Goal: Information Seeking & Learning: Find specific fact

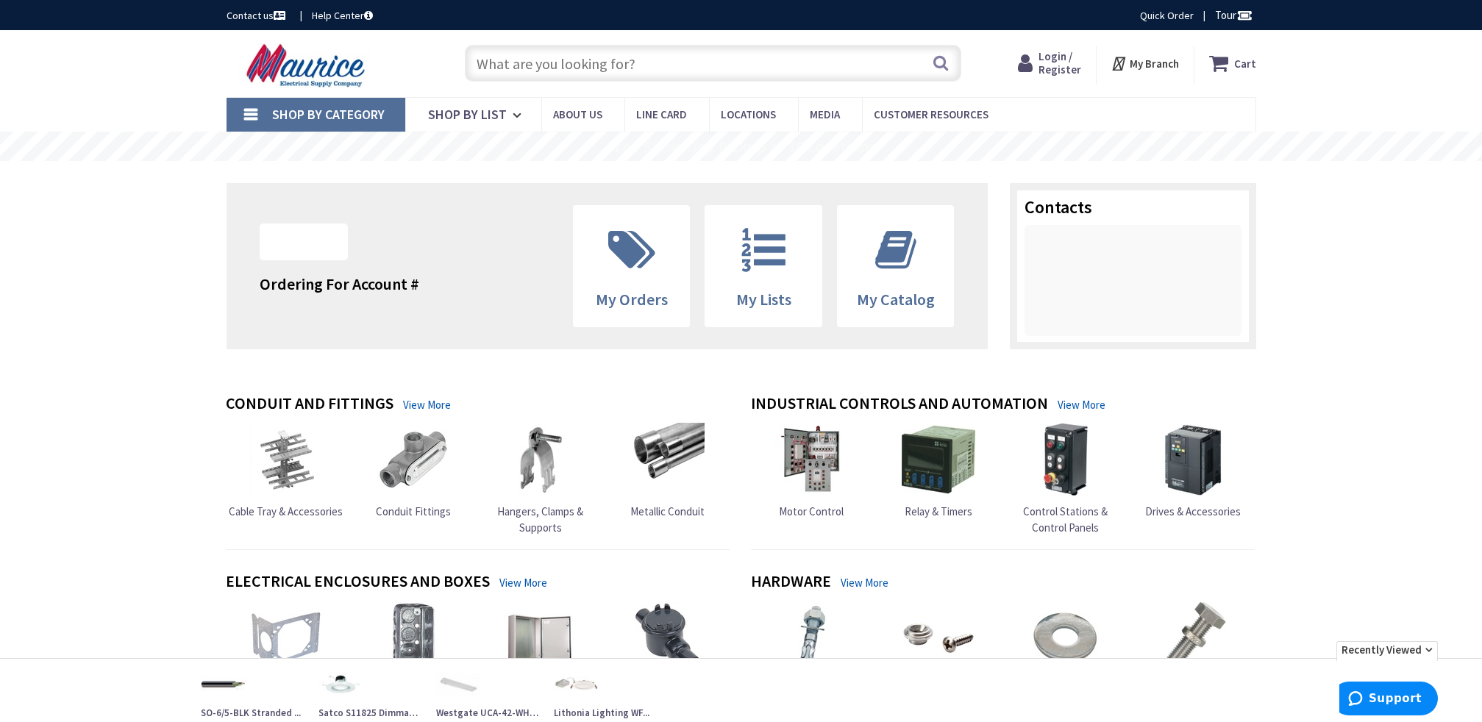
click at [577, 68] on input "text" at bounding box center [713, 63] width 496 height 37
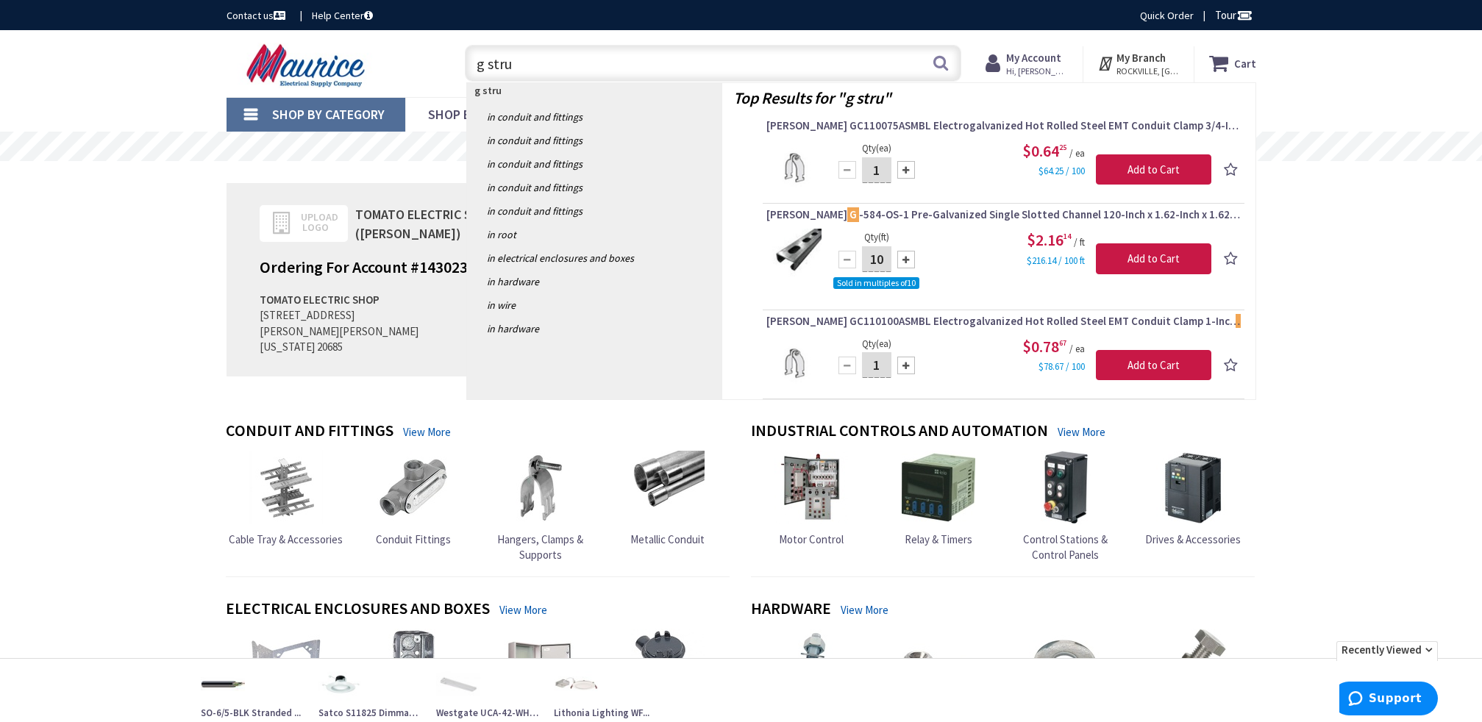
type input "g strut"
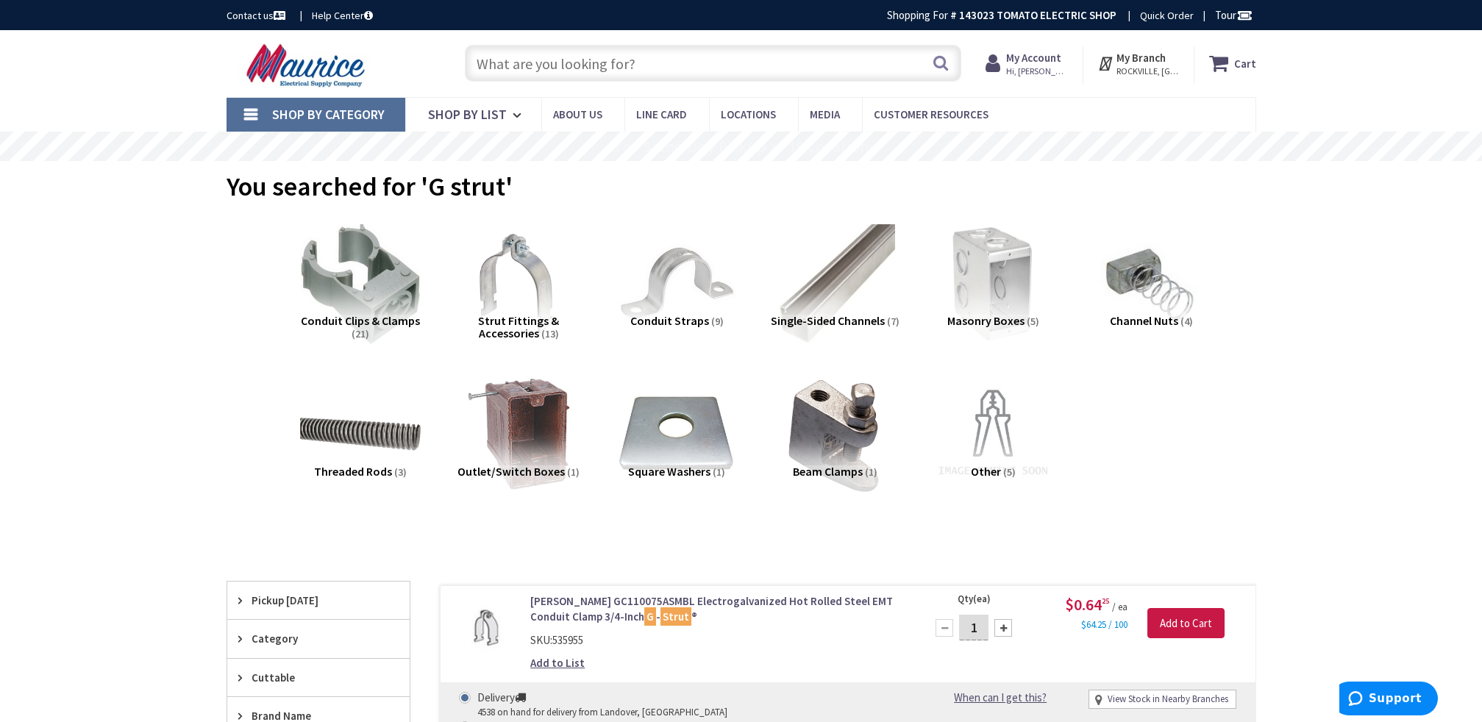
click at [610, 60] on input "text" at bounding box center [713, 63] width 496 height 37
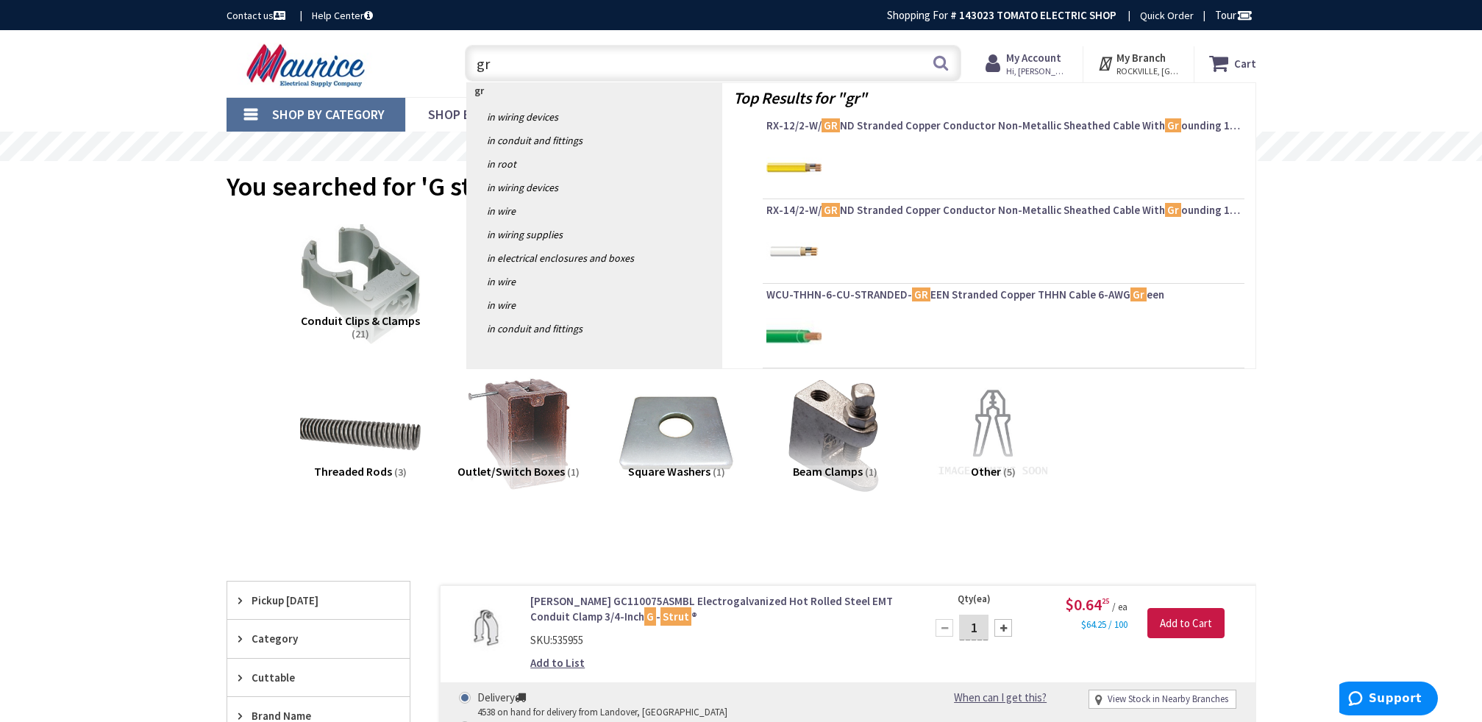
type input "g"
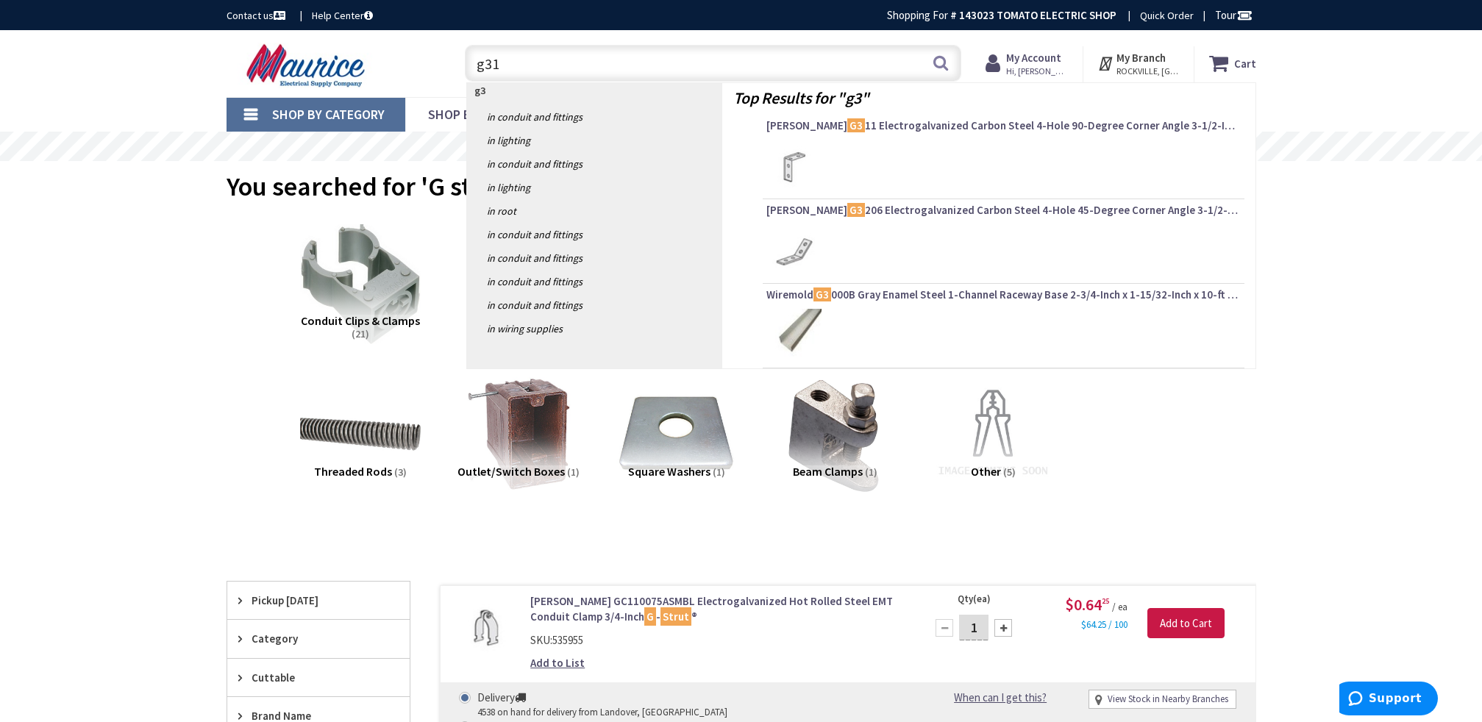
type input "g311"
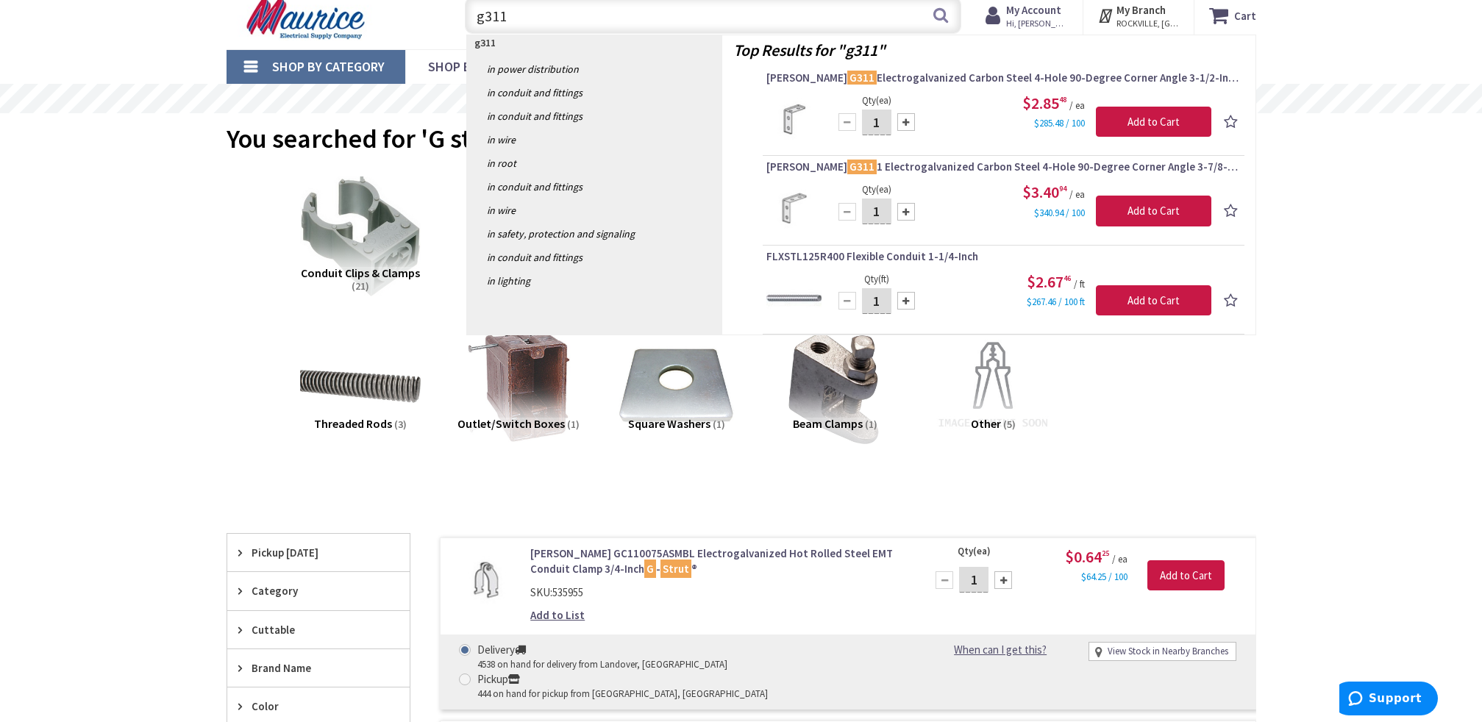
scroll to position [74, 0]
